Goal: Task Accomplishment & Management: Manage account settings

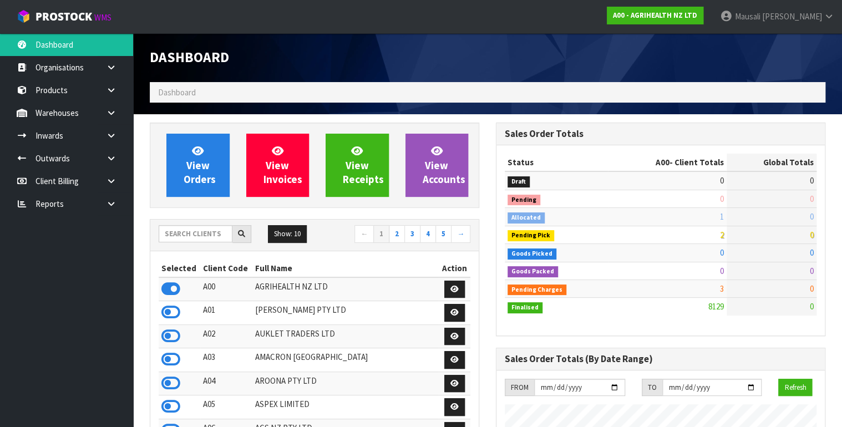
scroll to position [837, 346]
click at [197, 236] on input "text" at bounding box center [196, 233] width 74 height 17
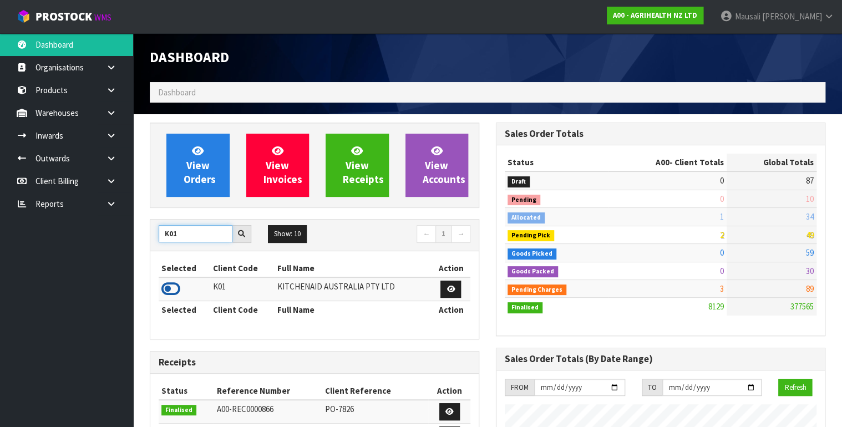
type input "K01"
click at [176, 286] on icon at bounding box center [171, 289] width 19 height 17
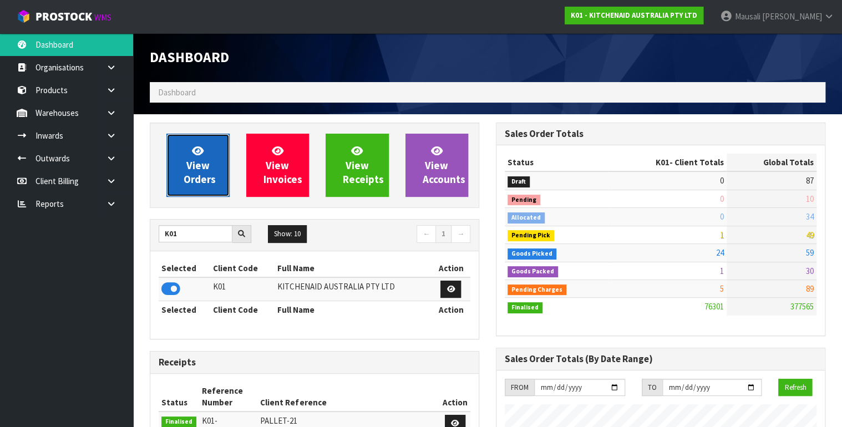
click at [199, 171] on span "View Orders" at bounding box center [200, 165] width 32 height 42
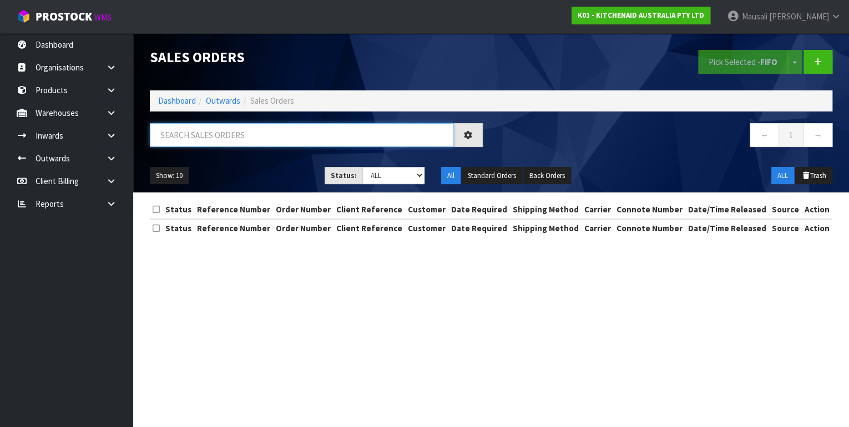
click at [162, 143] on input "text" at bounding box center [302, 135] width 304 height 24
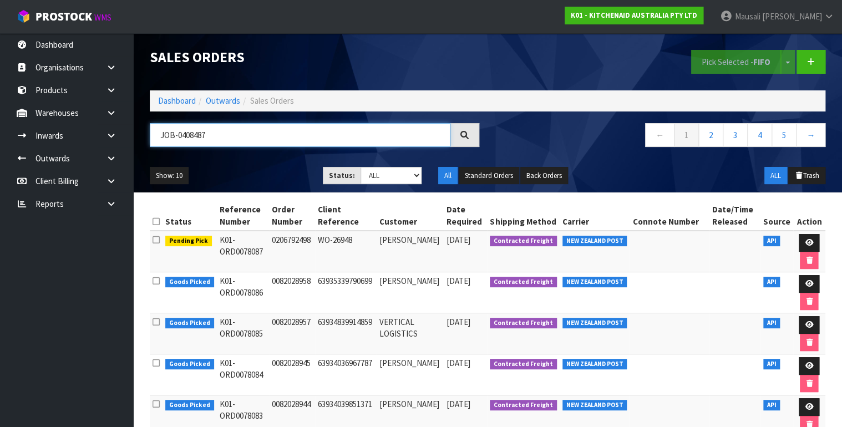
type input "JOB-0408487"
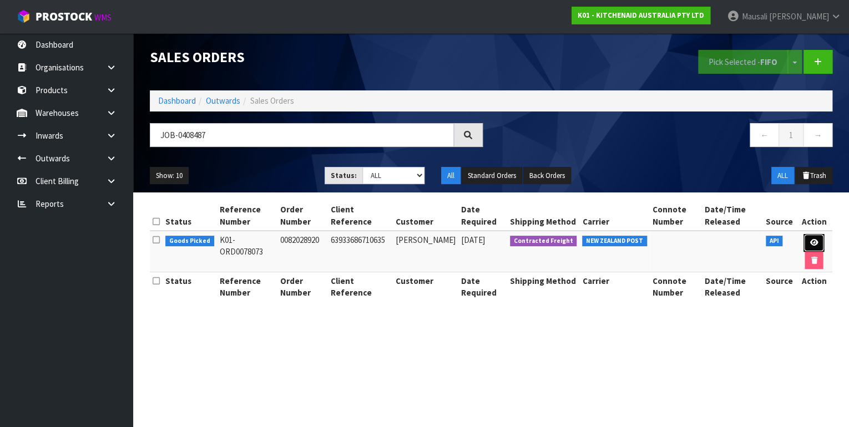
click at [806, 241] on link at bounding box center [814, 243] width 21 height 18
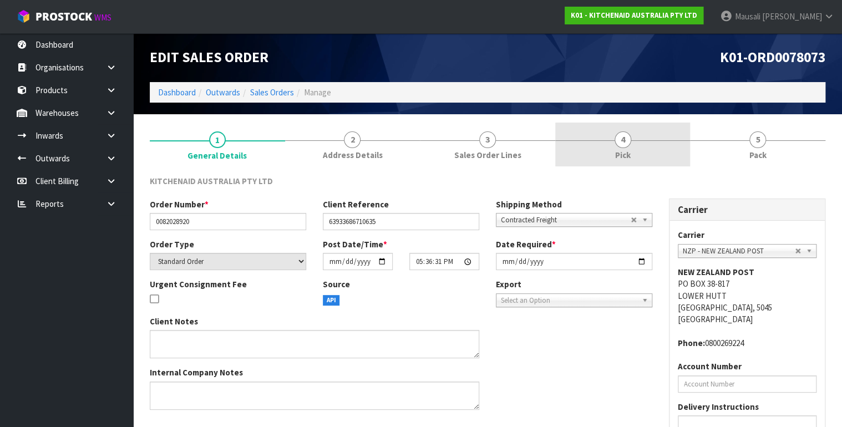
click at [638, 145] on link "4 Pick" at bounding box center [623, 145] width 135 height 44
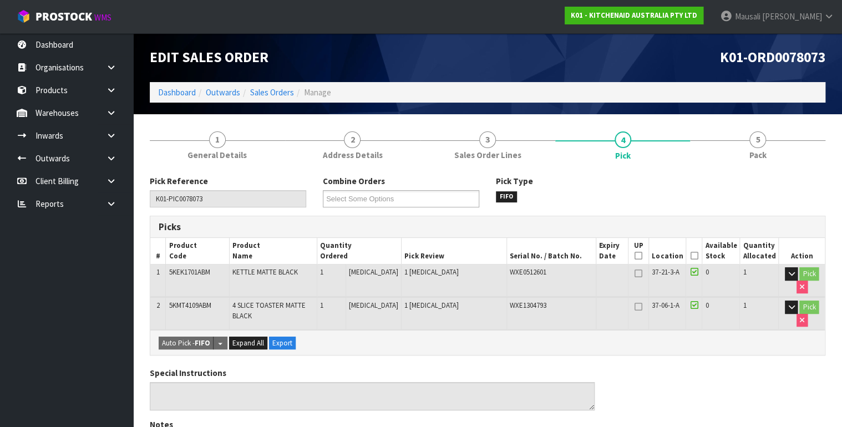
drag, startPoint x: 697, startPoint y: 253, endPoint x: 683, endPoint y: 254, distance: 13.9
click at [697, 256] on icon at bounding box center [694, 256] width 8 height 1
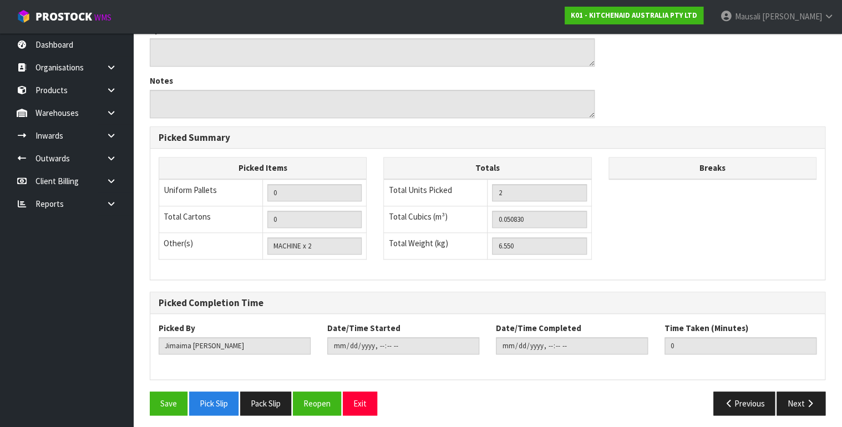
scroll to position [385, 0]
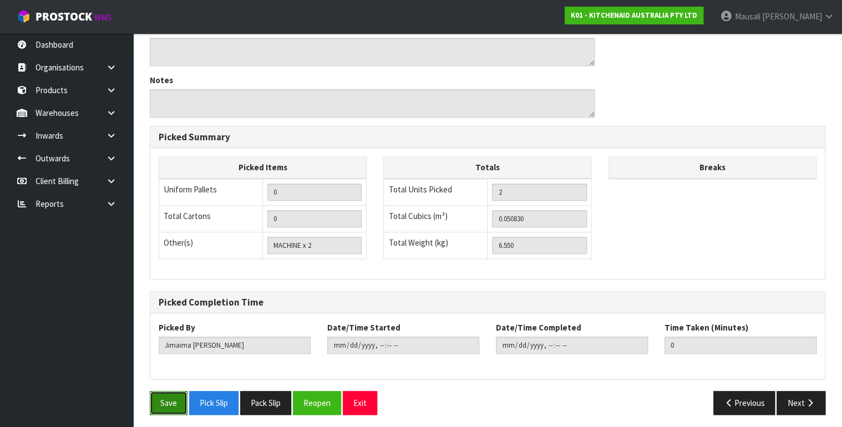
click at [162, 398] on button "Save" at bounding box center [169, 403] width 38 height 24
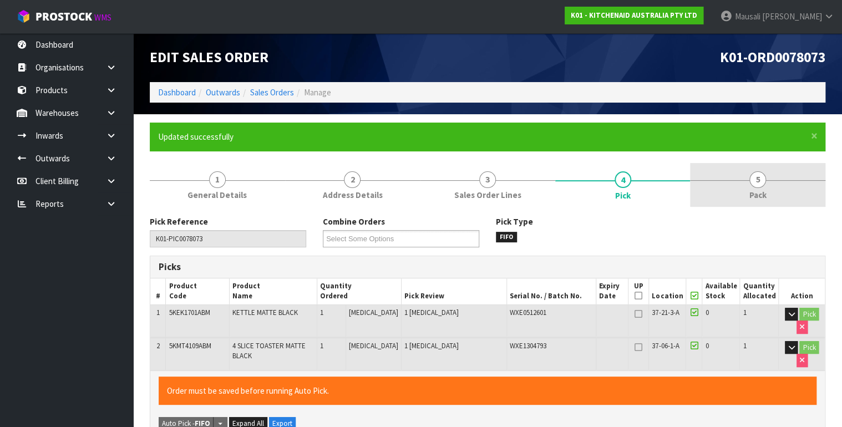
type input "Mausali Tito"
type input "2025-08-20T15:31:31"
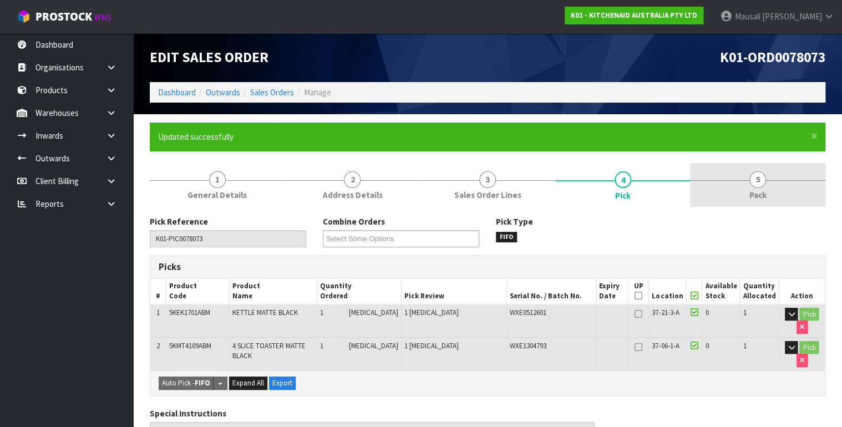
click at [727, 170] on link "5 Pack" at bounding box center [757, 185] width 135 height 44
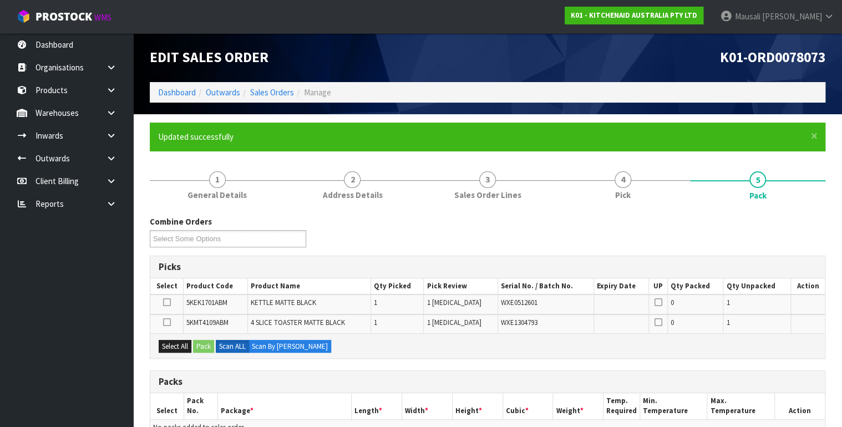
scroll to position [178, 0]
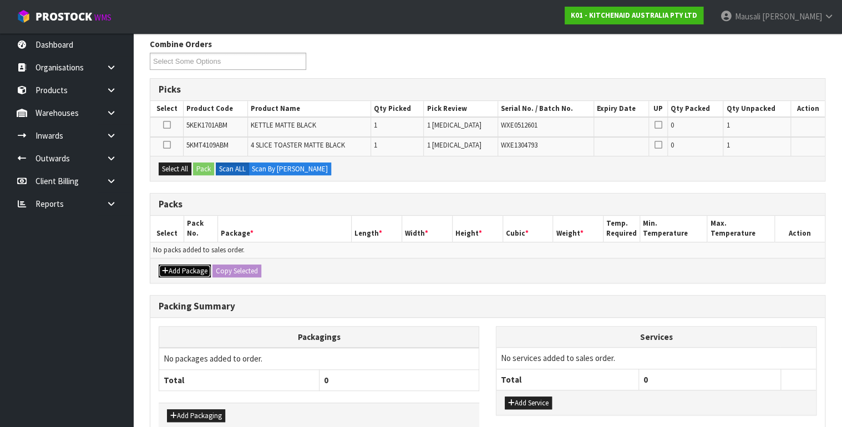
click at [186, 271] on button "Add Package" at bounding box center [185, 271] width 52 height 13
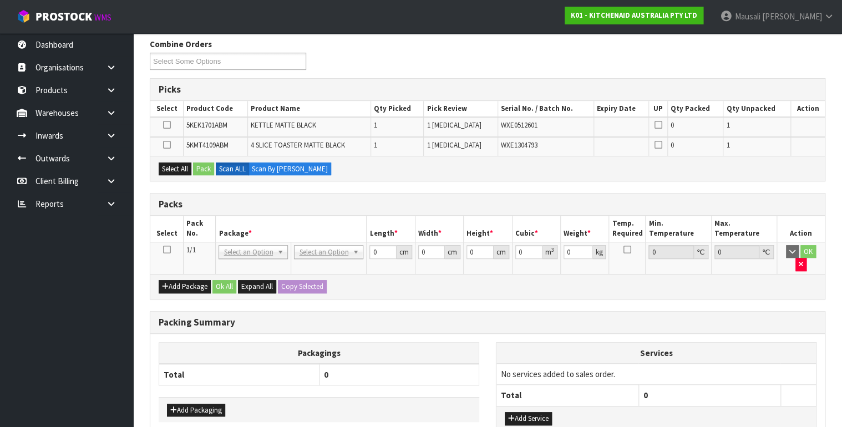
click at [169, 250] on icon at bounding box center [167, 250] width 8 height 1
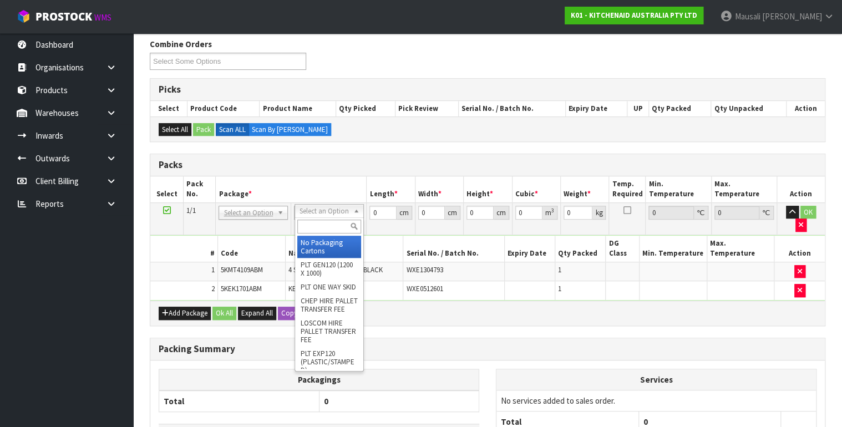
click at [314, 224] on input "text" at bounding box center [329, 227] width 64 height 14
type input "OC"
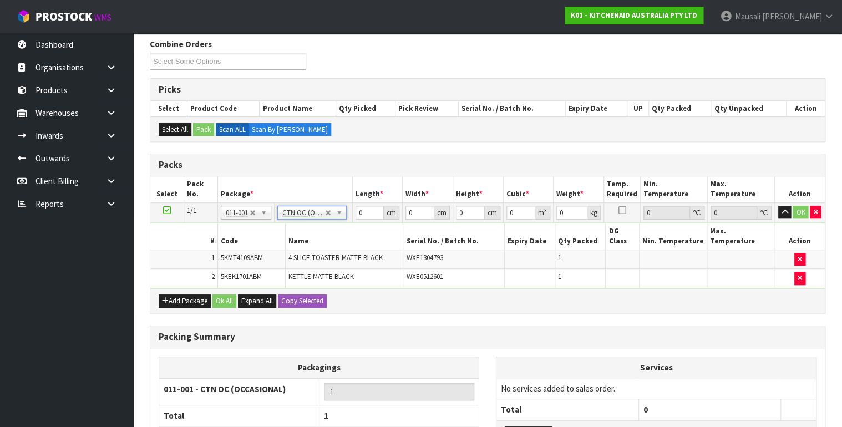
type input "6.55"
drag, startPoint x: 364, startPoint y: 214, endPoint x: 330, endPoint y: 231, distance: 37.7
click at [331, 230] on tbody "1/1 NONE 007-001 007-002 007-004 007-009 007-013 007-014 007-015 007-017 007-01…" at bounding box center [487, 245] width 675 height 85
type input "76"
type input "37"
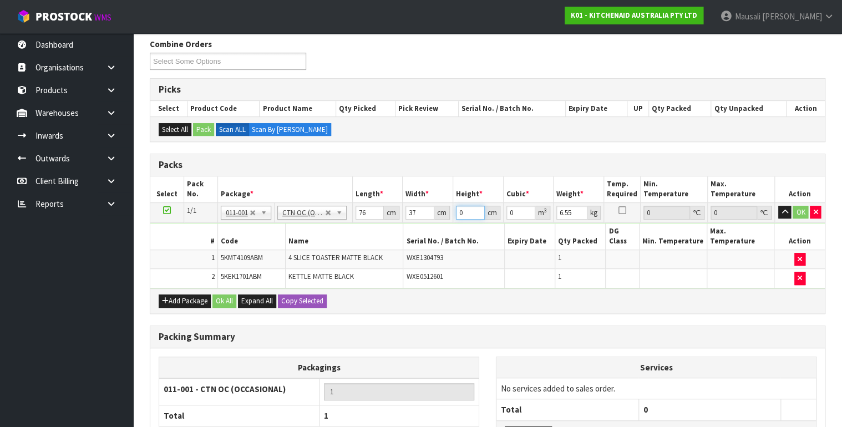
type input "2"
type input "0.005624"
type input "29"
type input "0.081548"
type input "29"
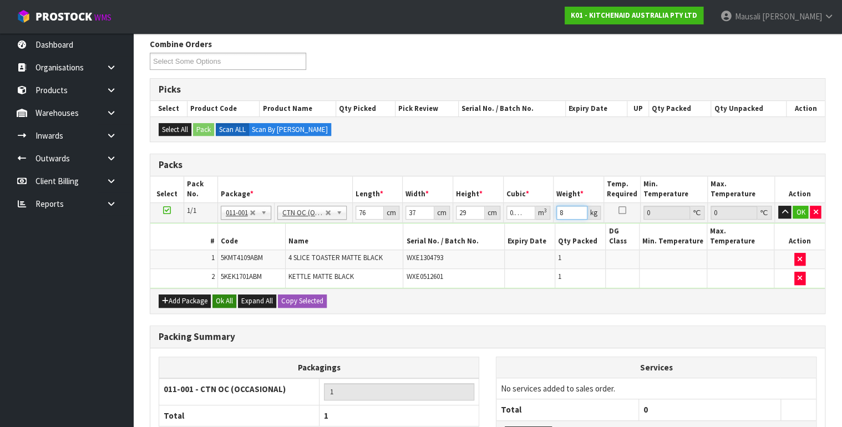
type input "8"
click at [222, 295] on button "Ok All" at bounding box center [225, 301] width 24 height 13
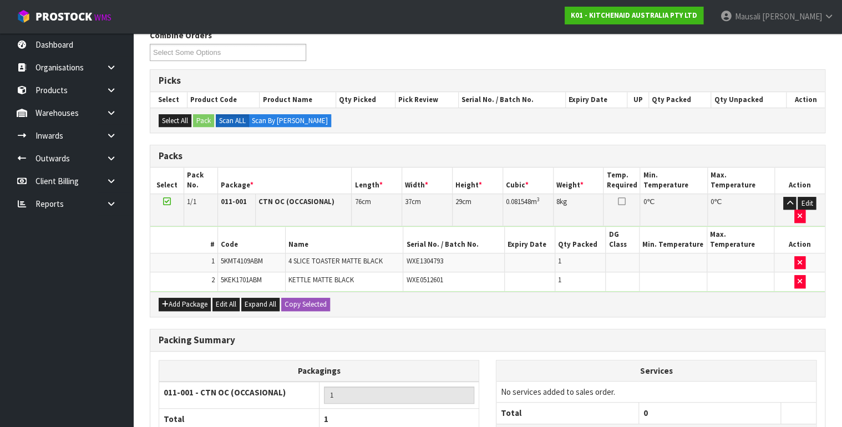
scroll to position [271, 0]
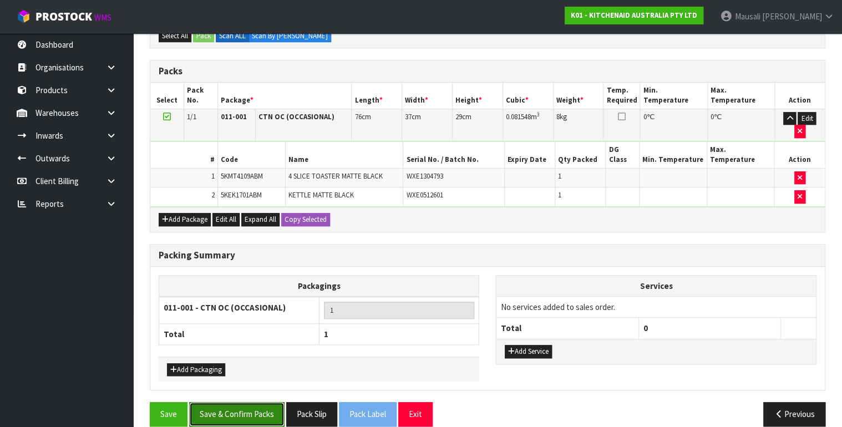
click at [258, 402] on button "Save & Confirm Packs" at bounding box center [236, 414] width 95 height 24
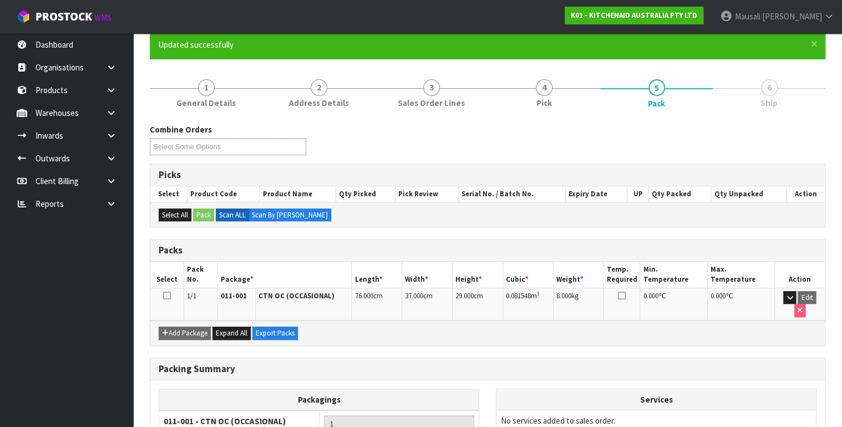
scroll to position [193, 0]
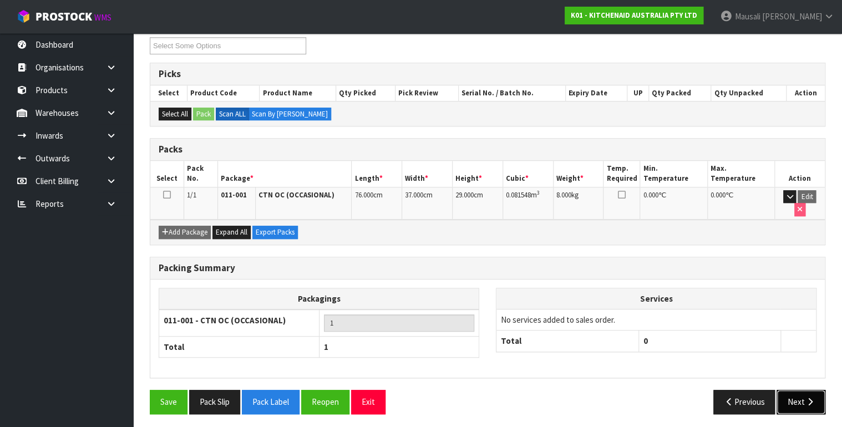
click at [790, 390] on button "Next" at bounding box center [801, 402] width 49 height 24
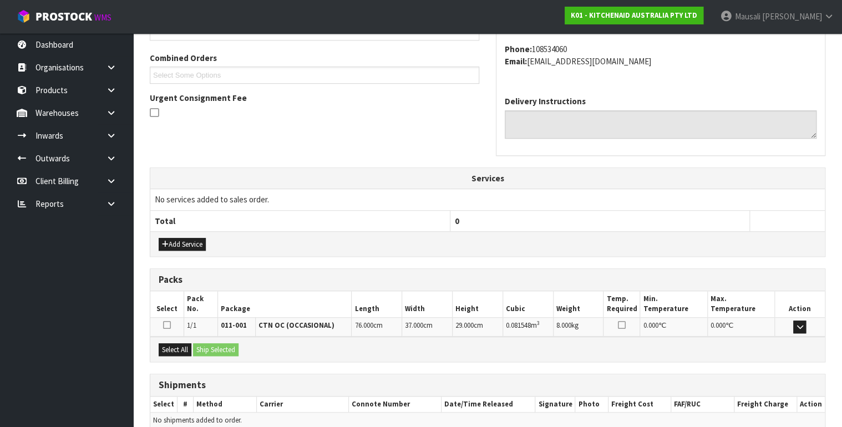
scroll to position [325, 0]
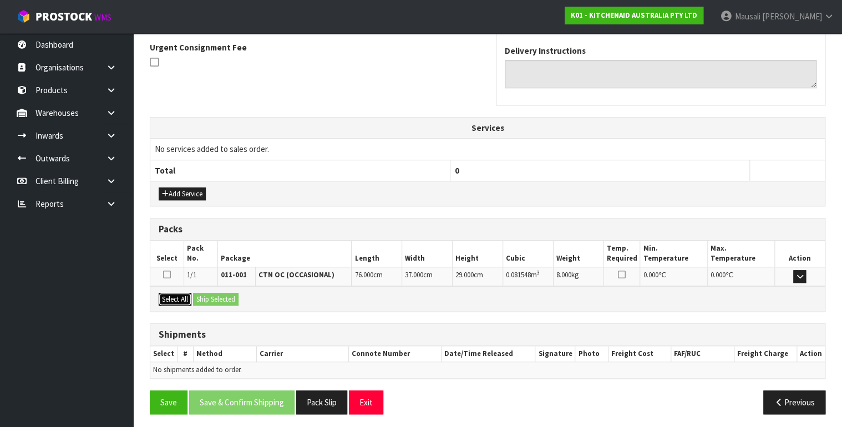
click at [170, 293] on button "Select All" at bounding box center [175, 299] width 33 height 13
click at [198, 295] on button "Ship Selected" at bounding box center [216, 299] width 46 height 13
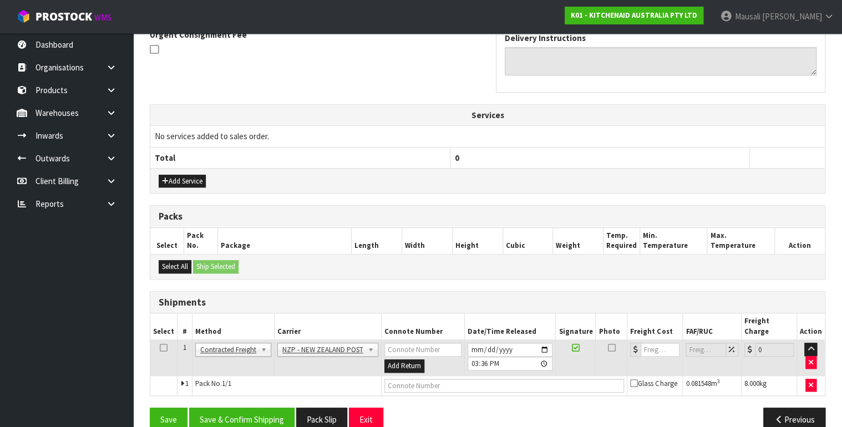
scroll to position [345, 0]
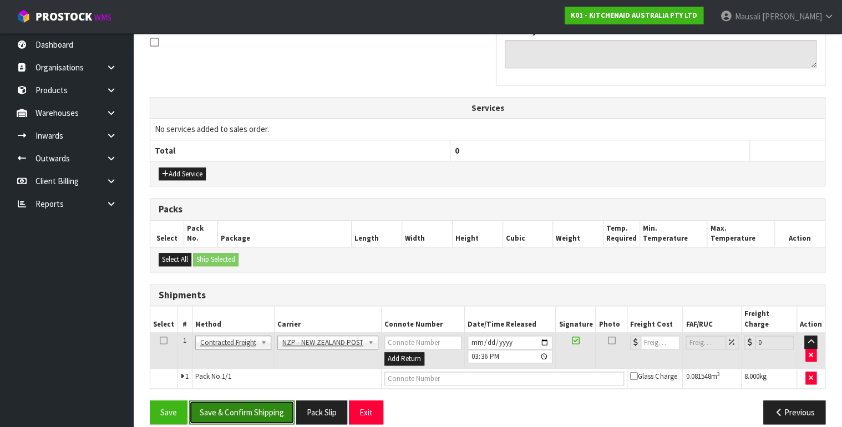
click at [254, 401] on button "Save & Confirm Shipping" at bounding box center [241, 413] width 105 height 24
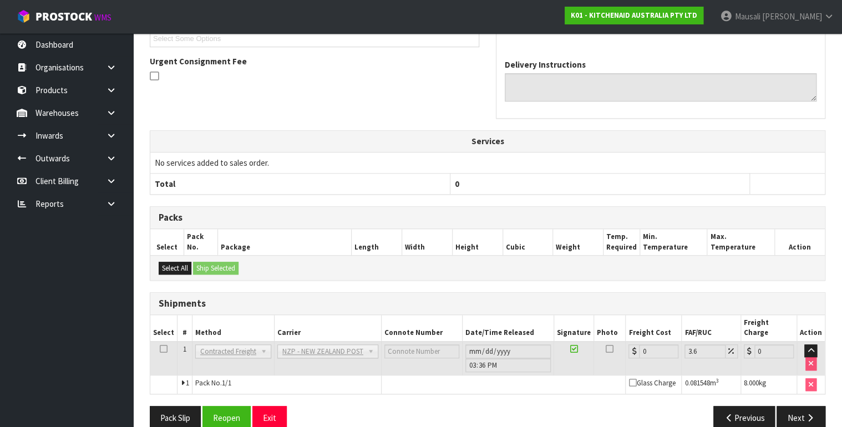
scroll to position [329, 0]
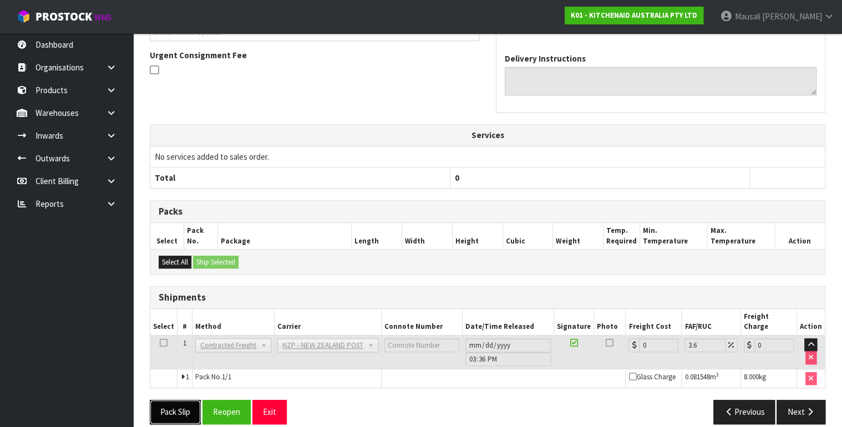
click at [182, 401] on button "Pack Slip" at bounding box center [175, 412] width 51 height 24
click at [238, 401] on button "Reopen" at bounding box center [227, 412] width 48 height 24
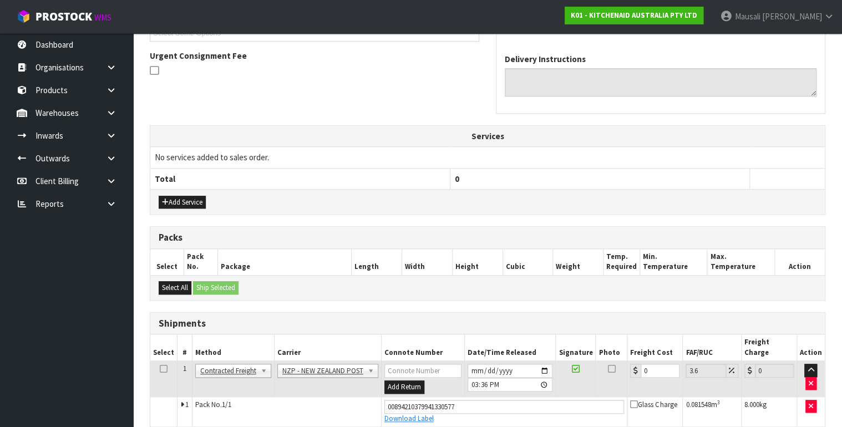
scroll to position [355, 0]
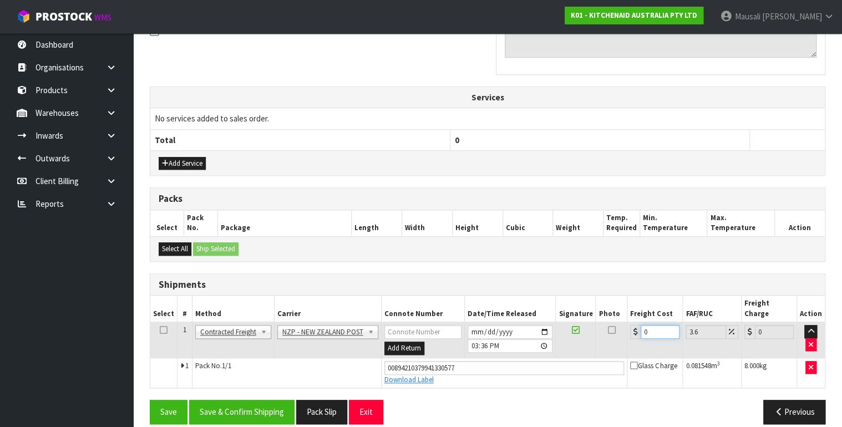
drag, startPoint x: 653, startPoint y: 317, endPoint x: 635, endPoint y: 327, distance: 19.9
click at [637, 327] on td "0" at bounding box center [656, 340] width 56 height 36
type input "4"
type input "4.14"
type input "4.3"
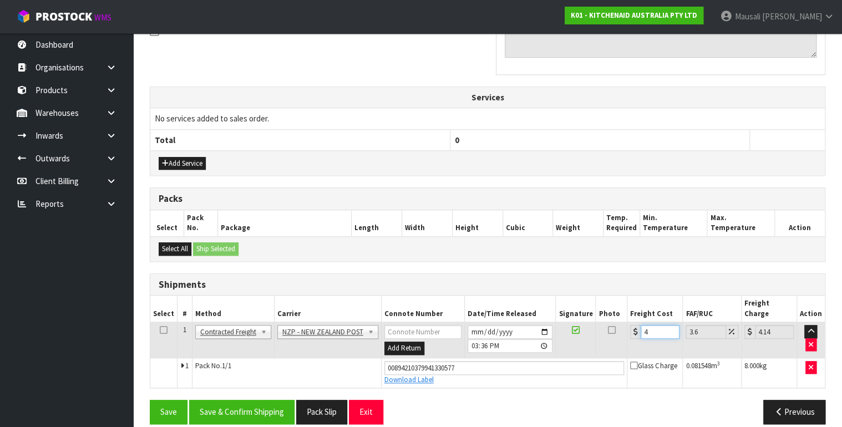
type input "4.45"
type input "4.33"
type input "4.49"
type input "4.33"
click at [244, 400] on button "Save & Confirm Shipping" at bounding box center [241, 412] width 105 height 24
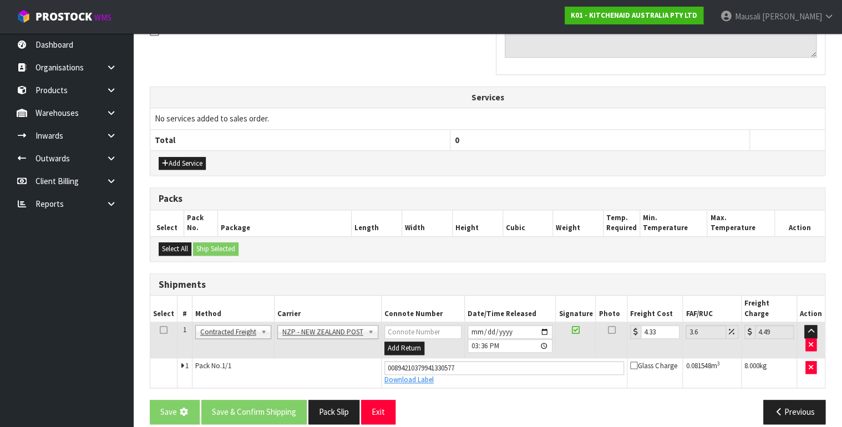
scroll to position [0, 0]
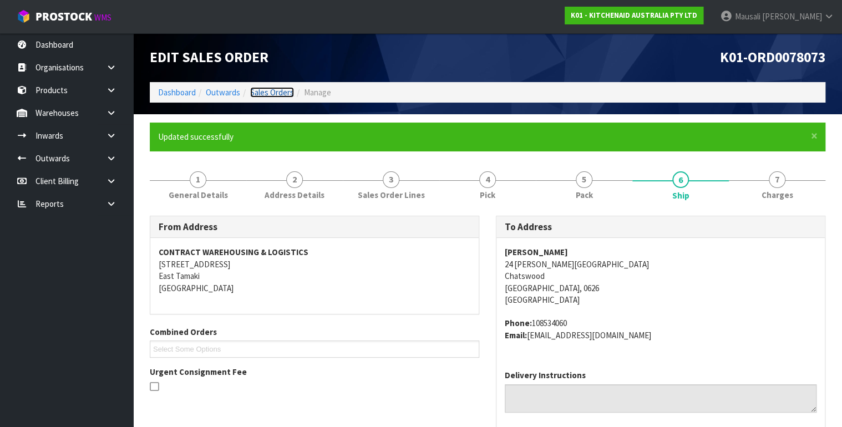
click at [268, 93] on link "Sales Orders" at bounding box center [272, 92] width 44 height 11
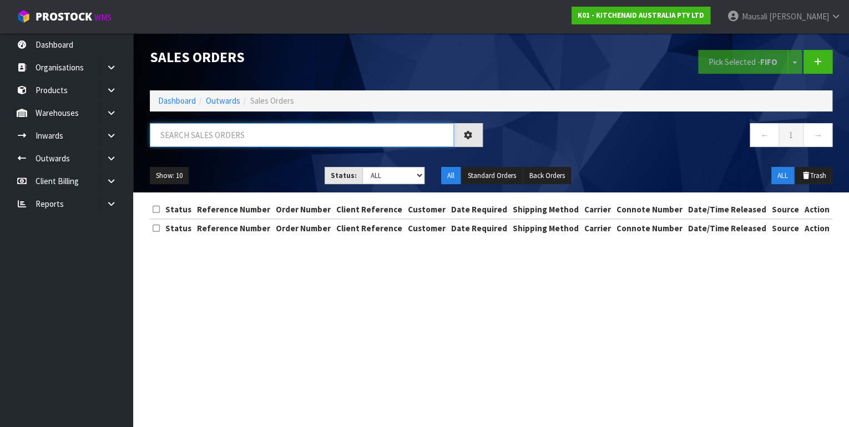
click at [172, 141] on input "text" at bounding box center [302, 135] width 304 height 24
type input "JOB-0408496"
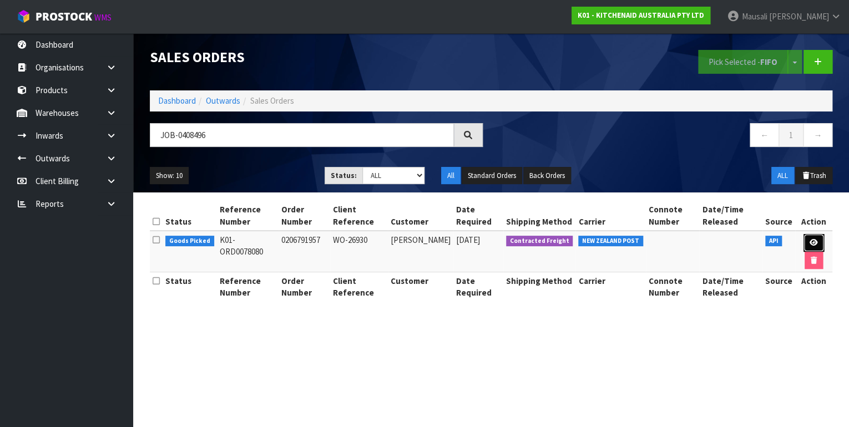
click at [815, 237] on link at bounding box center [814, 243] width 21 height 18
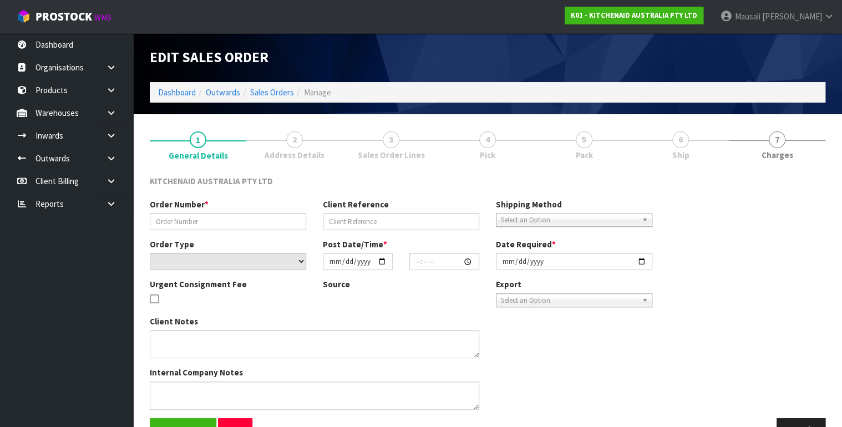
type input "0206791957"
type input "WO-26930"
select select "number:0"
type input "2025-08-19"
type input "19:37:11.000"
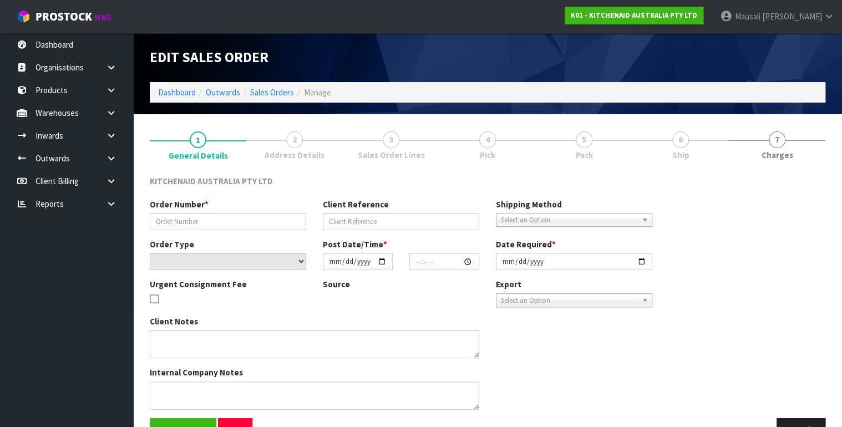
type input "2025-08-19"
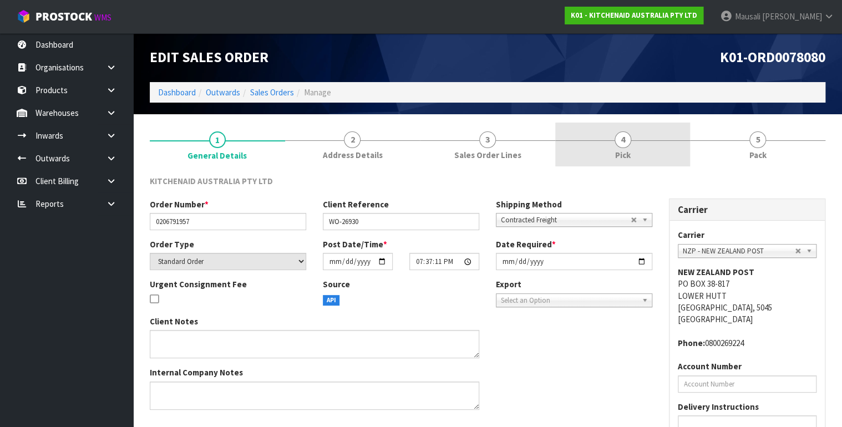
click at [655, 145] on link "4 Pick" at bounding box center [623, 145] width 135 height 44
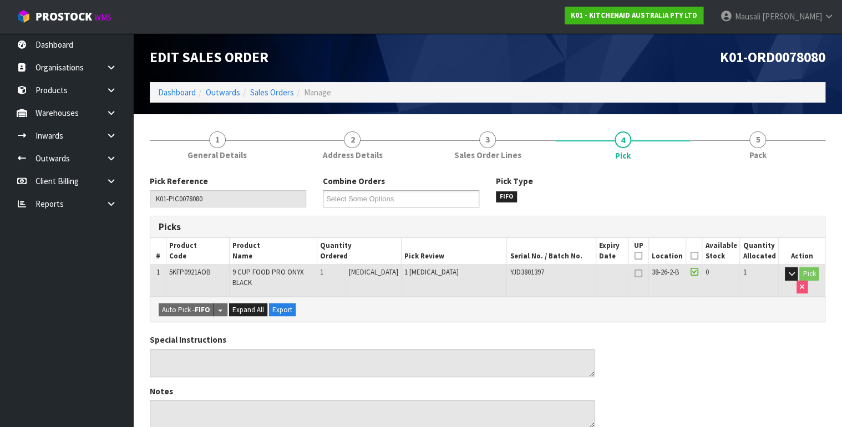
click at [695, 256] on icon at bounding box center [694, 256] width 8 height 1
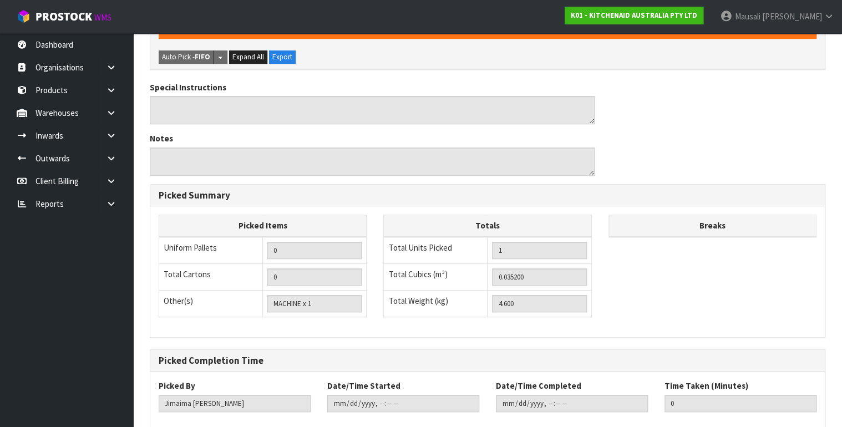
scroll to position [352, 0]
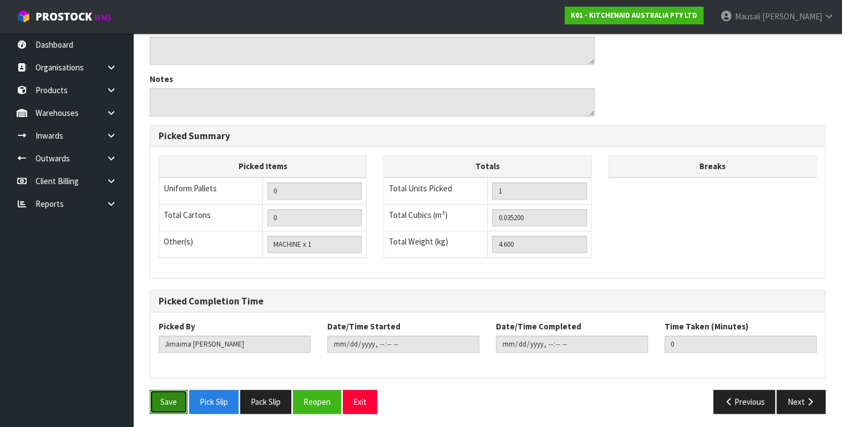
click at [171, 397] on button "Save" at bounding box center [169, 402] width 38 height 24
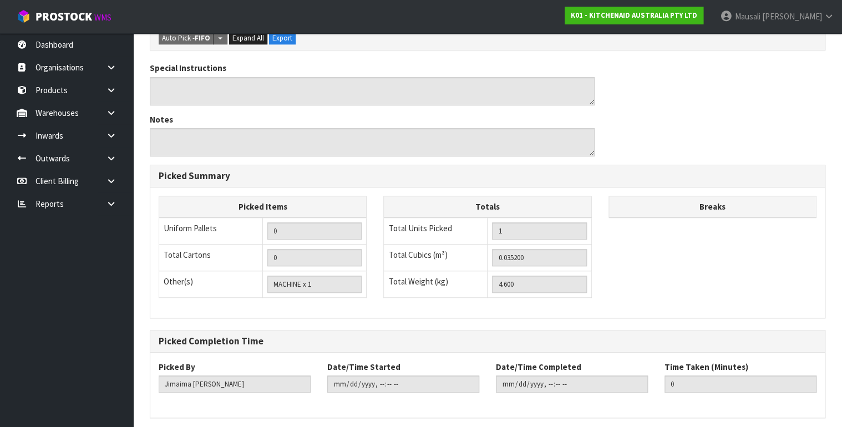
scroll to position [0, 0]
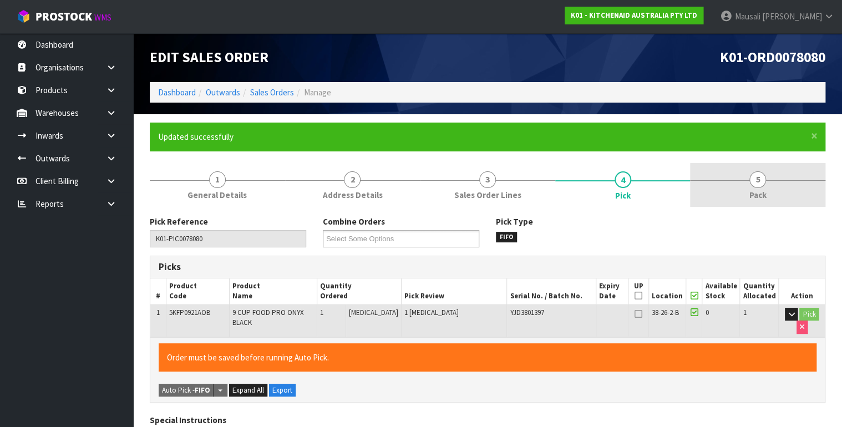
type input "Mausali Tito"
type input "2025-08-20T15:40:34"
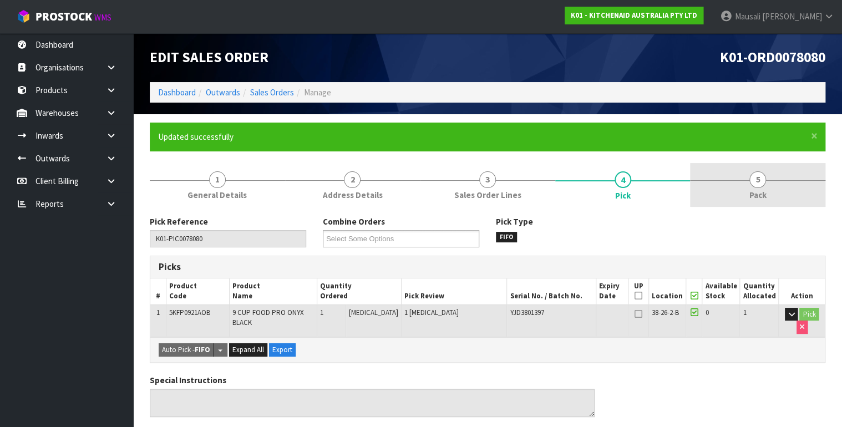
click at [735, 185] on link "5 Pack" at bounding box center [757, 185] width 135 height 44
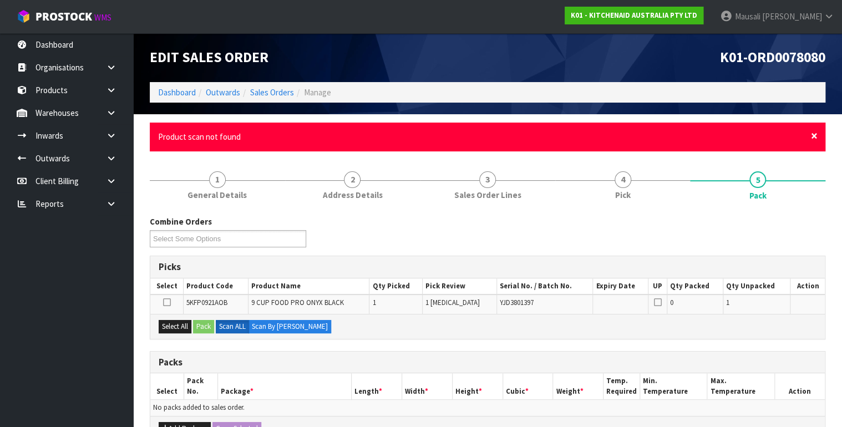
click at [814, 133] on span "×" at bounding box center [814, 136] width 7 height 16
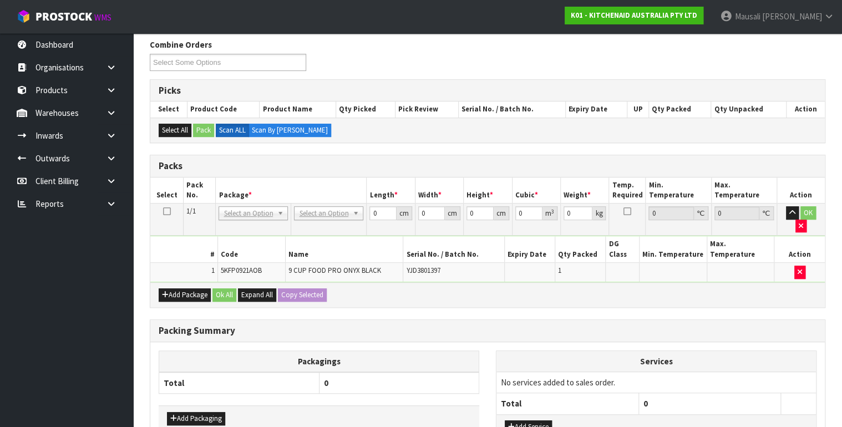
scroll to position [195, 0]
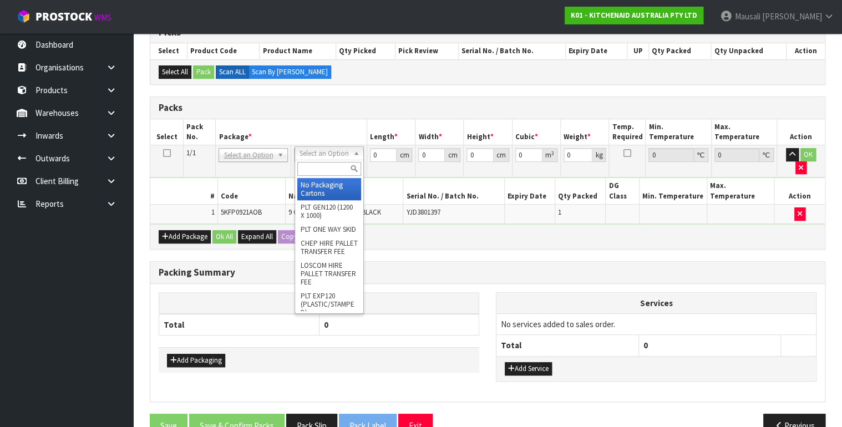
click at [320, 167] on input "text" at bounding box center [329, 169] width 64 height 14
type input "OC"
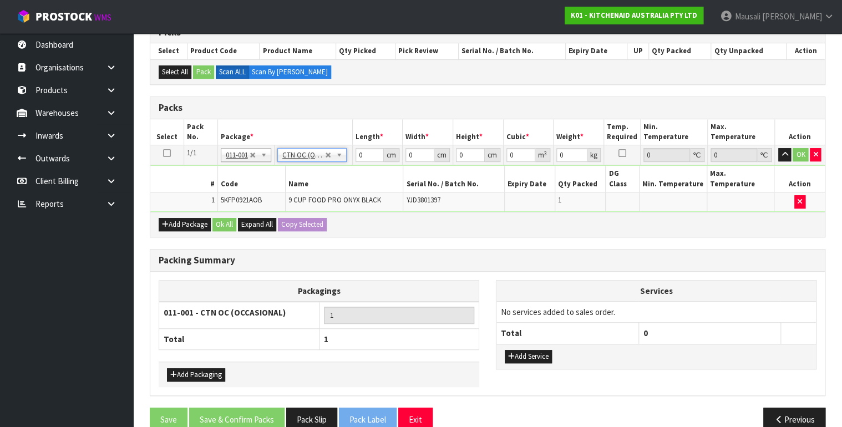
type input "4.6"
drag, startPoint x: 369, startPoint y: 155, endPoint x: 357, endPoint y: 163, distance: 13.2
click at [357, 163] on td "0 cm" at bounding box center [377, 155] width 51 height 20
type input "52"
type input "33"
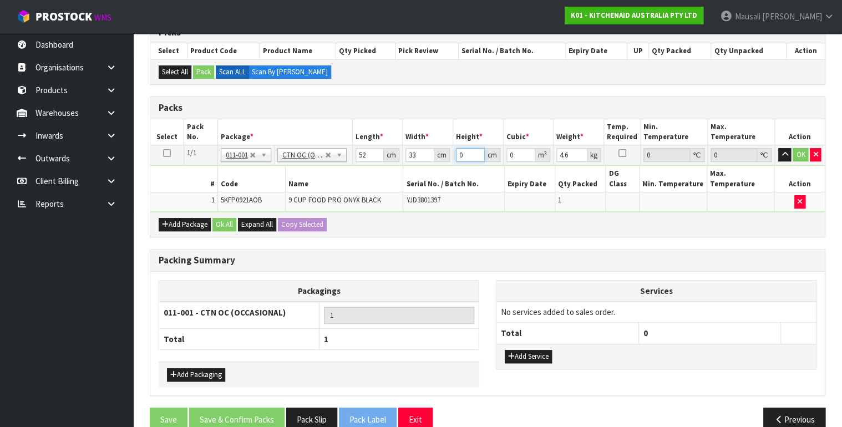
type input "2"
type input "0.003432"
type input "27"
type input "0.046332"
type input "27"
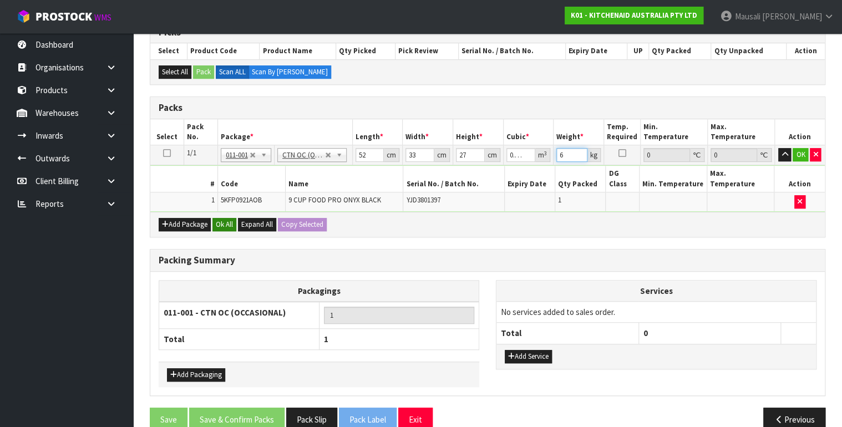
type input "6"
click at [230, 218] on button "Ok All" at bounding box center [225, 224] width 24 height 13
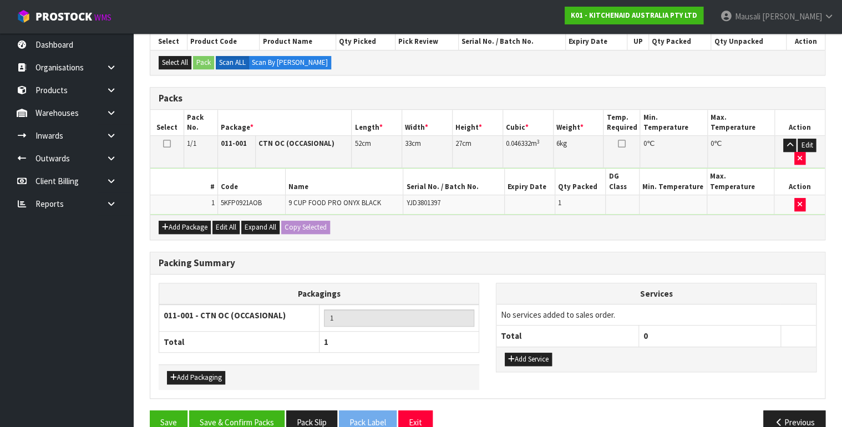
scroll to position [213, 0]
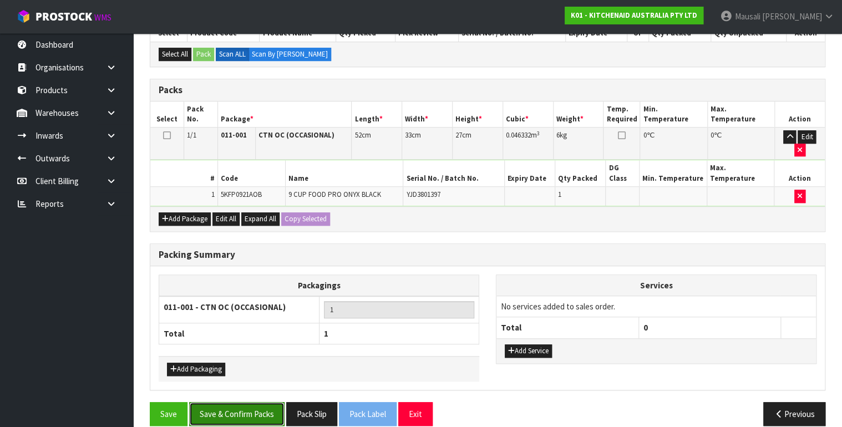
click at [239, 402] on button "Save & Confirm Packs" at bounding box center [236, 414] width 95 height 24
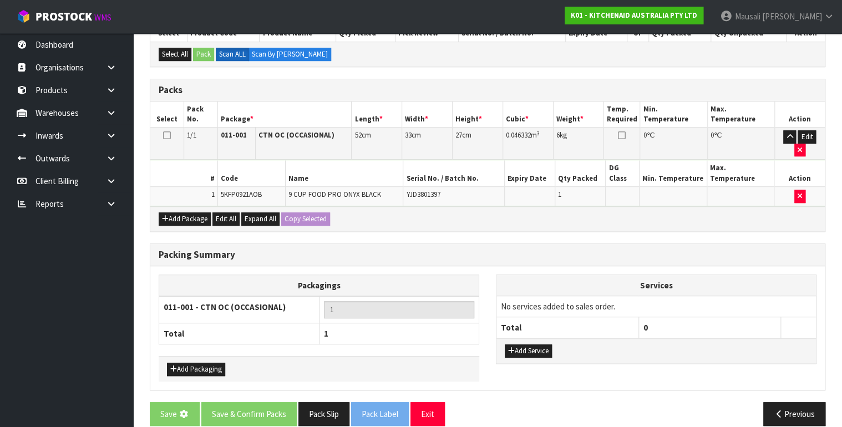
scroll to position [0, 0]
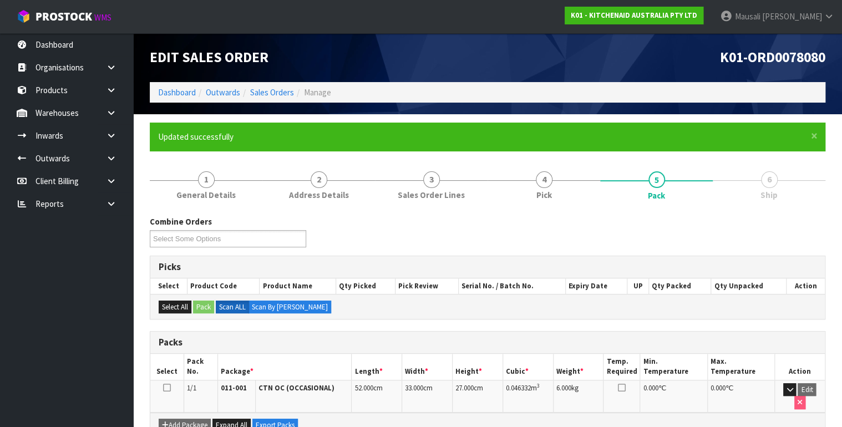
click at [467, 228] on div "Combine Orders K01-ORD0078044 K01-ORD0078054 K01-ORD0078055 K01-ORD0078059 K01-…" at bounding box center [488, 236] width 693 height 40
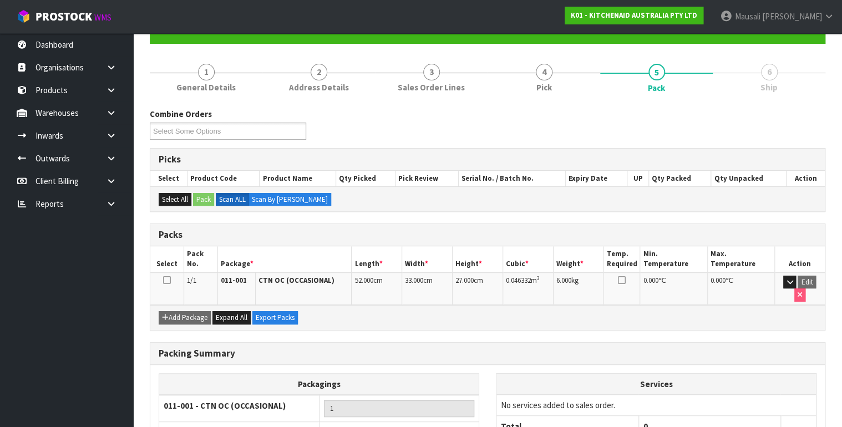
scroll to position [193, 0]
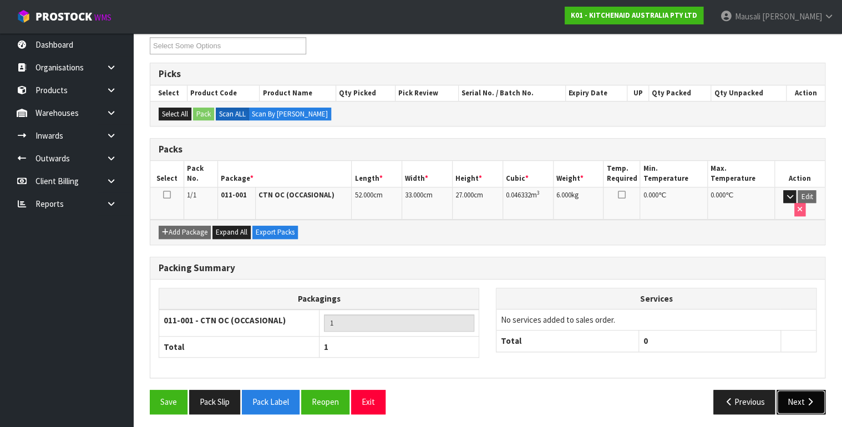
click at [808, 398] on icon "button" at bounding box center [810, 402] width 11 height 8
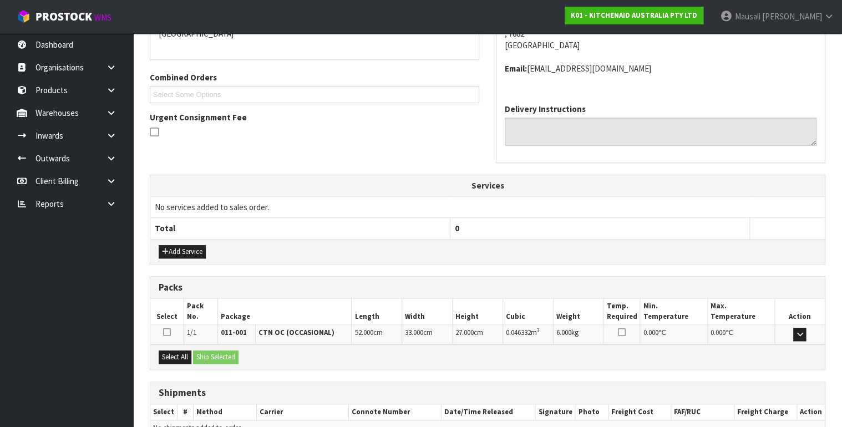
scroll to position [313, 0]
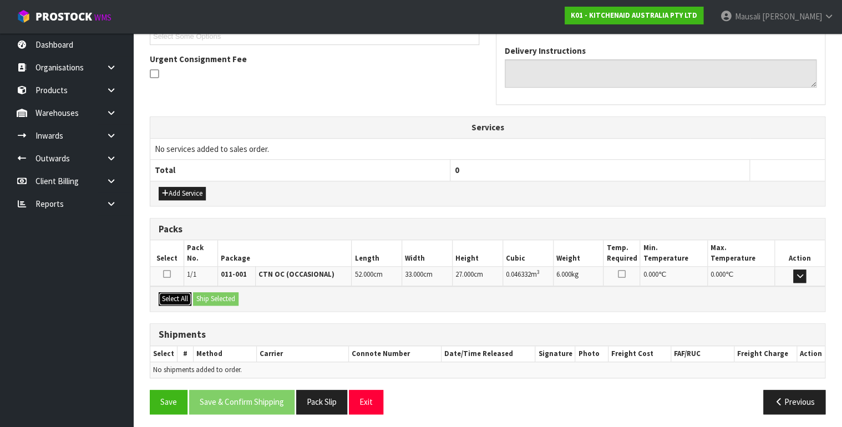
click at [193, 296] on div "Select All Ship Selected" at bounding box center [487, 298] width 675 height 25
click at [180, 293] on button "Select All" at bounding box center [175, 298] width 33 height 13
click at [201, 293] on button "Ship Selected" at bounding box center [216, 298] width 46 height 13
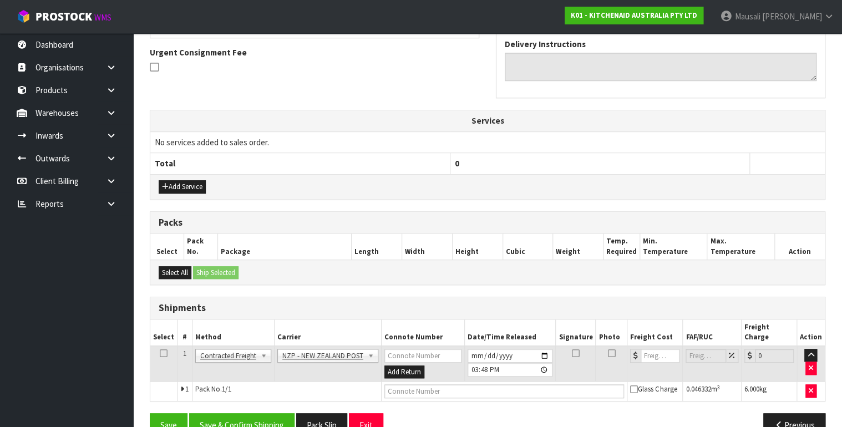
scroll to position [333, 0]
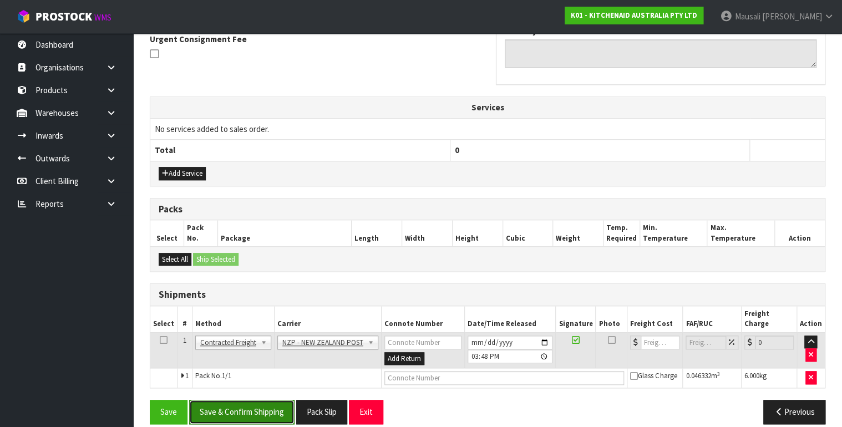
click at [265, 400] on button "Save & Confirm Shipping" at bounding box center [241, 412] width 105 height 24
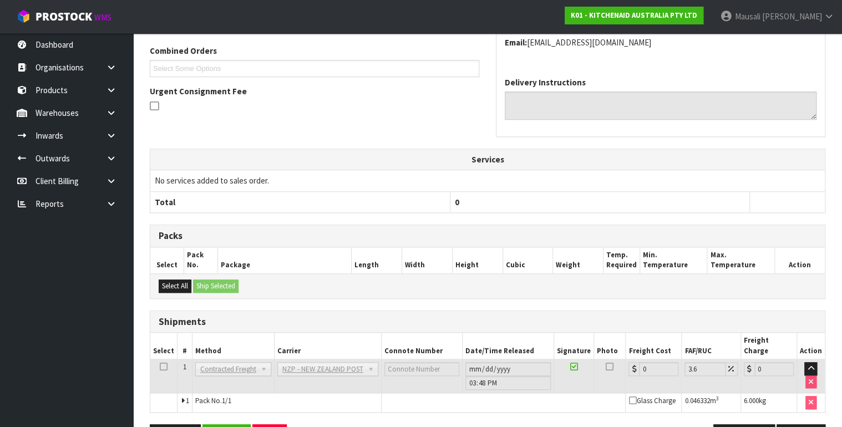
scroll to position [317, 0]
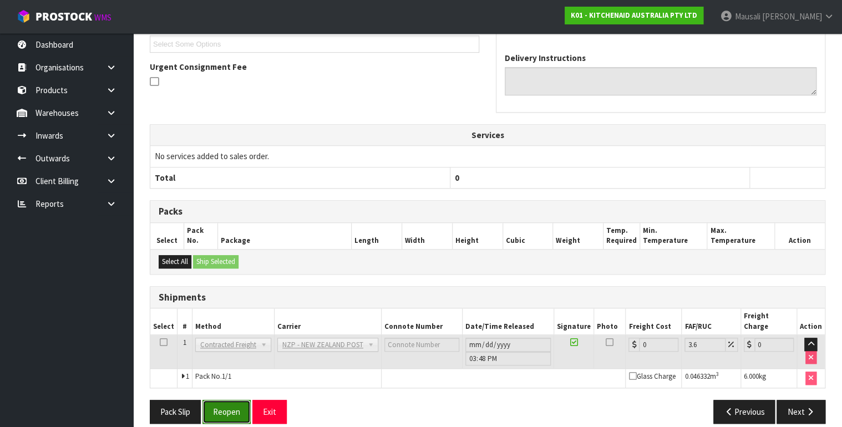
click at [221, 400] on button "Reopen" at bounding box center [227, 412] width 48 height 24
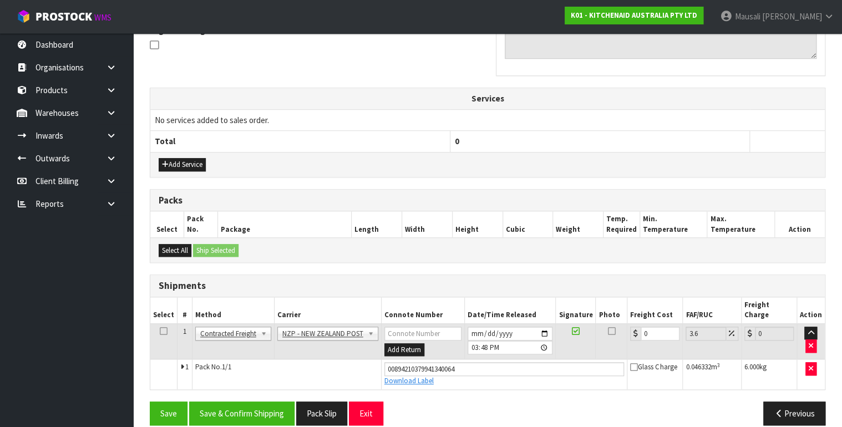
scroll to position [343, 0]
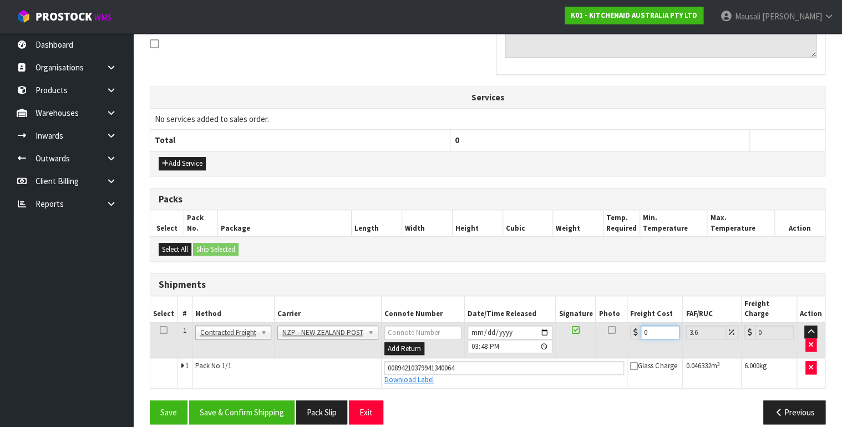
drag, startPoint x: 650, startPoint y: 322, endPoint x: 637, endPoint y: 327, distance: 14.9
click at [637, 327] on td "0" at bounding box center [656, 340] width 56 height 36
type input "1"
type input "1.04"
type input "16"
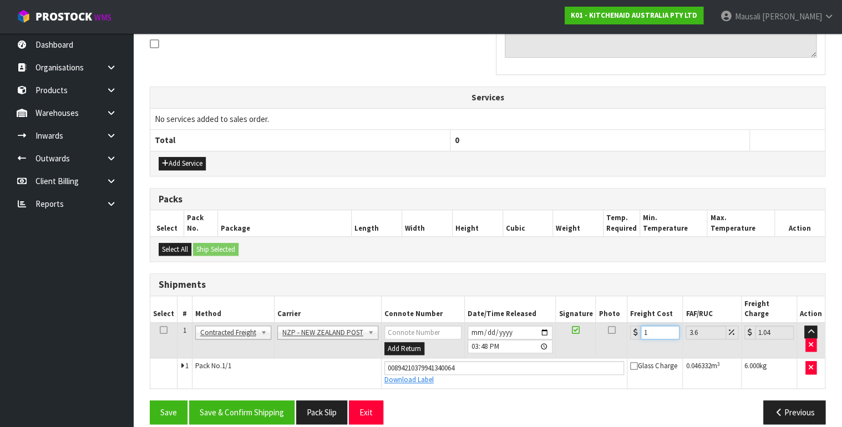
type input "16.58"
type input "16.2"
type input "16.78"
type input "16.20"
click at [234, 401] on button "Save & Confirm Shipping" at bounding box center [241, 413] width 105 height 24
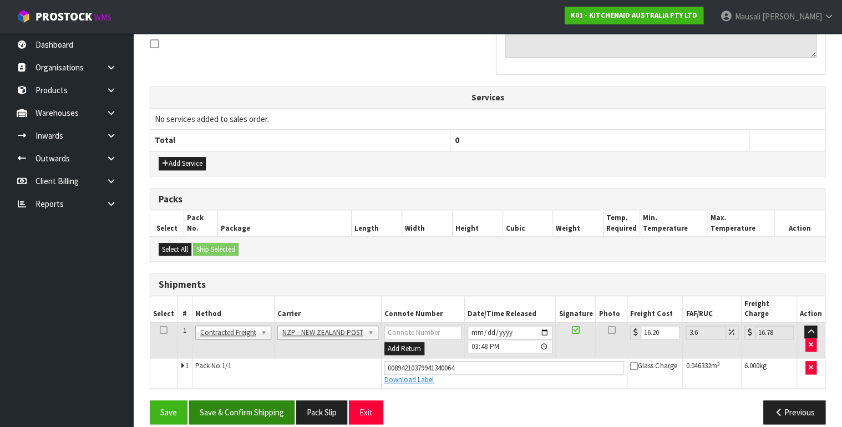
scroll to position [0, 0]
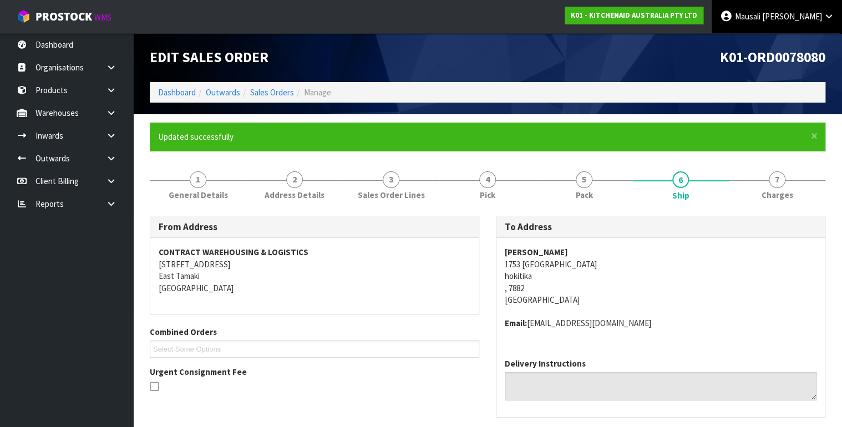
click at [793, 22] on link "Mausali Tito" at bounding box center [777, 16] width 130 height 33
click at [803, 47] on link "Logout" at bounding box center [798, 44] width 88 height 15
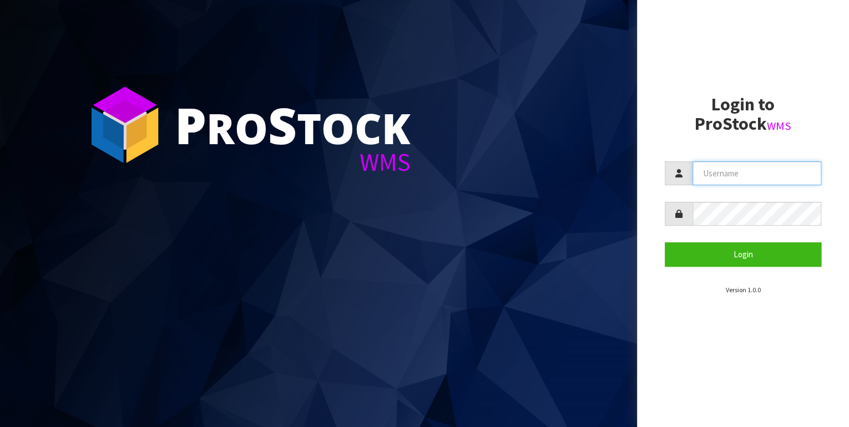
click at [722, 173] on input "text" at bounding box center [757, 174] width 129 height 24
type input "K"
type input "Kieran"
click at [665, 243] on button "Login" at bounding box center [743, 255] width 157 height 24
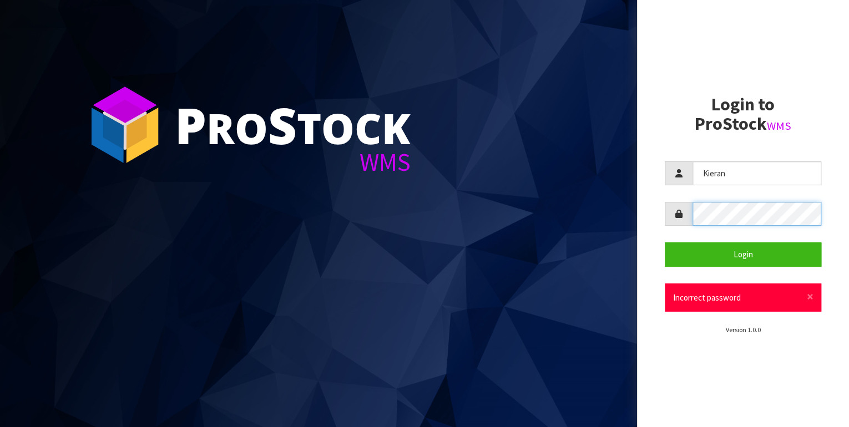
click at [665, 243] on button "Login" at bounding box center [743, 255] width 157 height 24
